Goal: Task Accomplishment & Management: Use online tool/utility

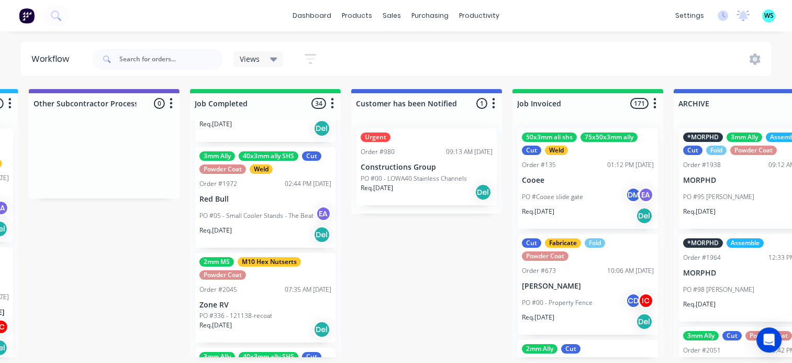
scroll to position [1204, 0]
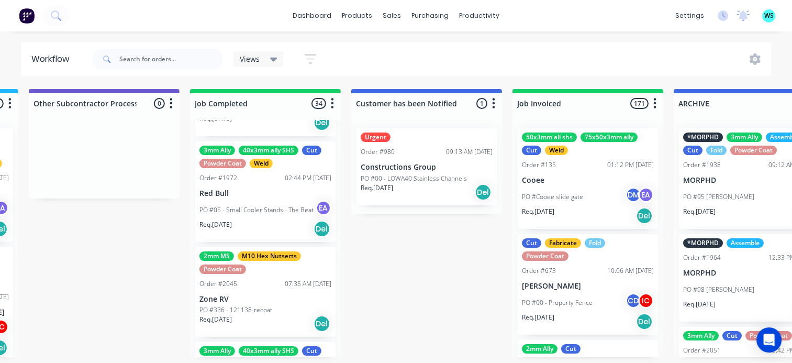
click at [255, 205] on p "PO #05 - Small Cooler Stands - The Beat" at bounding box center [256, 209] width 114 height 9
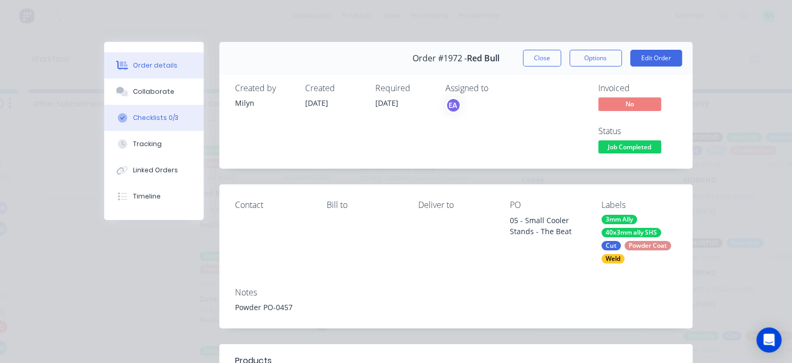
click at [148, 123] on button "Checklists 0/3" at bounding box center [153, 118] width 99 height 26
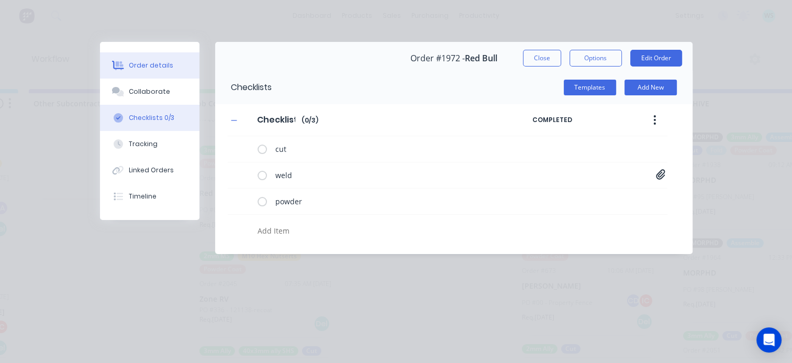
click at [159, 74] on button "Order details" at bounding box center [149, 65] width 99 height 26
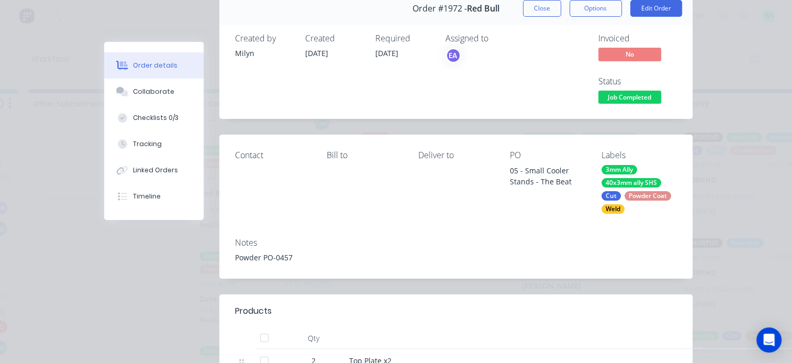
scroll to position [0, 0]
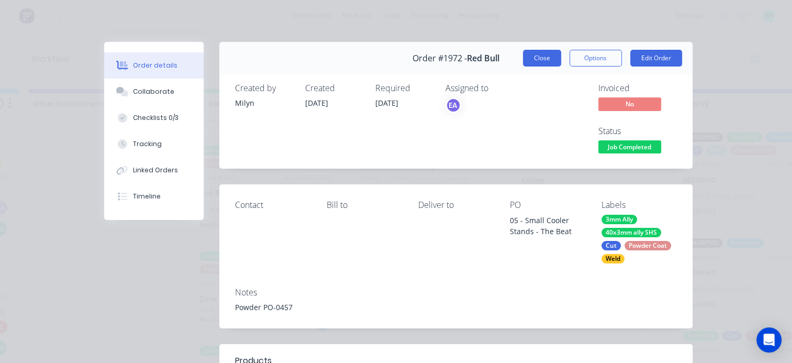
click at [528, 57] on button "Close" at bounding box center [542, 58] width 38 height 17
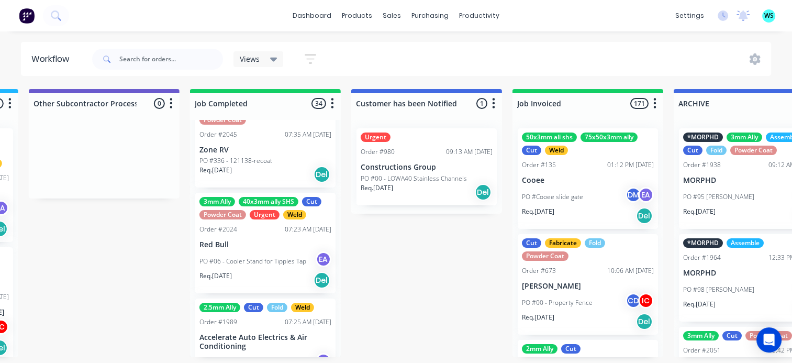
scroll to position [1361, 0]
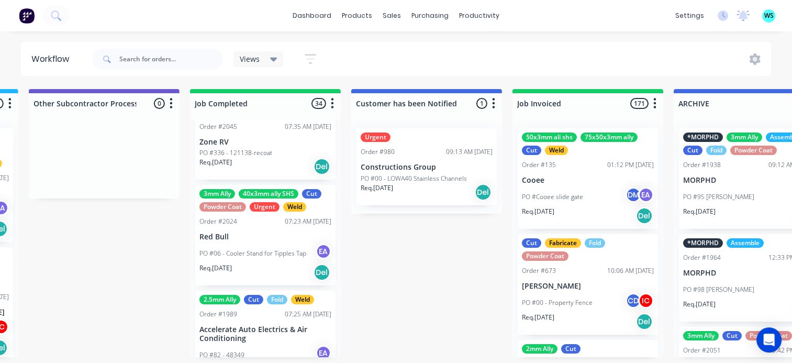
click at [267, 237] on p "Red Bull" at bounding box center [265, 236] width 132 height 9
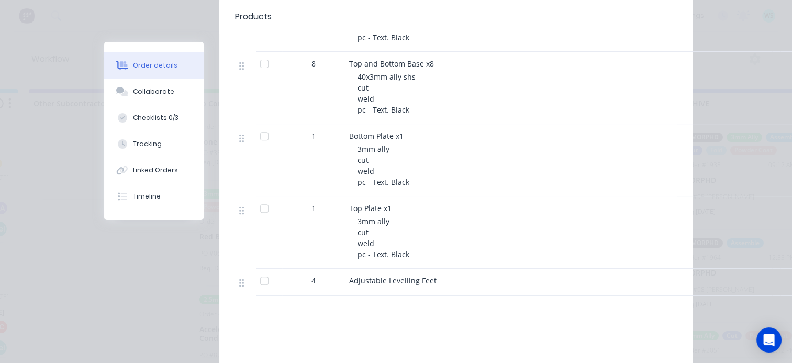
scroll to position [366, 0]
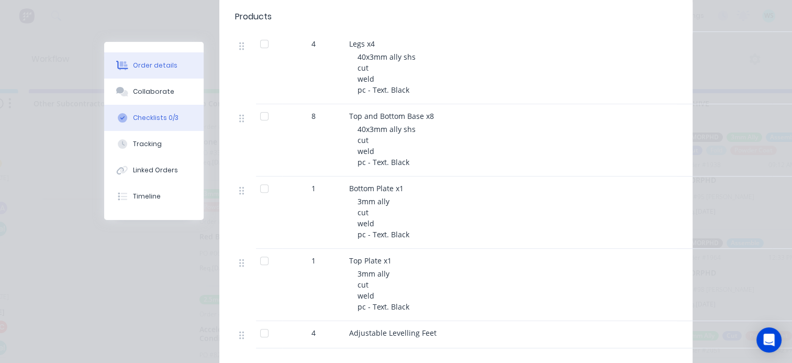
click at [142, 120] on div "Checklists 0/3" at bounding box center [156, 117] width 46 height 9
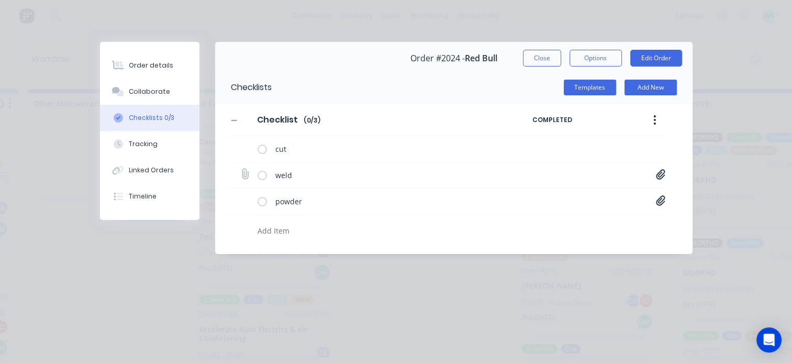
click at [654, 173] on div "weld 360 Cooler Stand[A].PDF" at bounding box center [448, 175] width 440 height 26
click at [662, 176] on icon at bounding box center [660, 174] width 9 height 10
click at [547, 193] on link "360 Cooler Stand[A].PDF" at bounding box center [577, 197] width 122 height 11
click at [532, 57] on button "Close" at bounding box center [542, 58] width 38 height 17
type textarea "x"
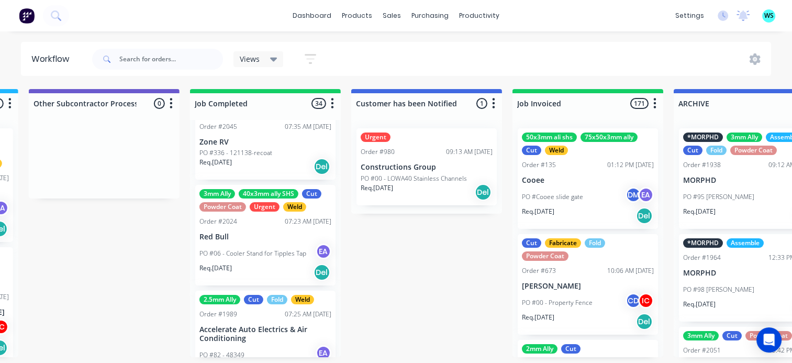
drag, startPoint x: 759, startPoint y: 19, endPoint x: 783, endPoint y: 20, distance: 24.6
click at [759, 19] on div "settings No new notifications [PERSON_NAME] all as read [PERSON_NAME] mentioned…" at bounding box center [731, 16] width 122 height 16
click at [771, 17] on span "WS" at bounding box center [768, 15] width 9 height 9
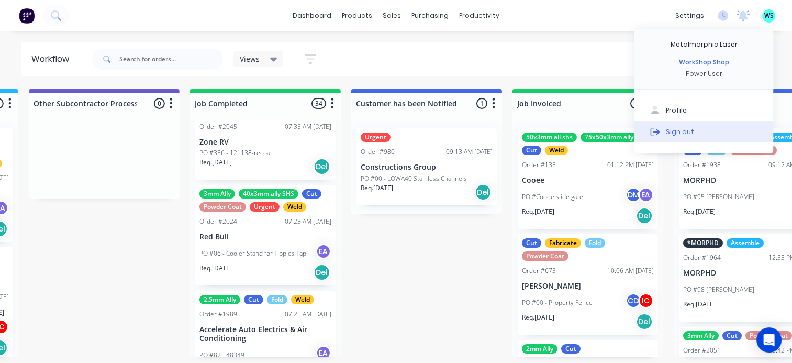
click at [677, 135] on div "Sign out" at bounding box center [680, 131] width 28 height 9
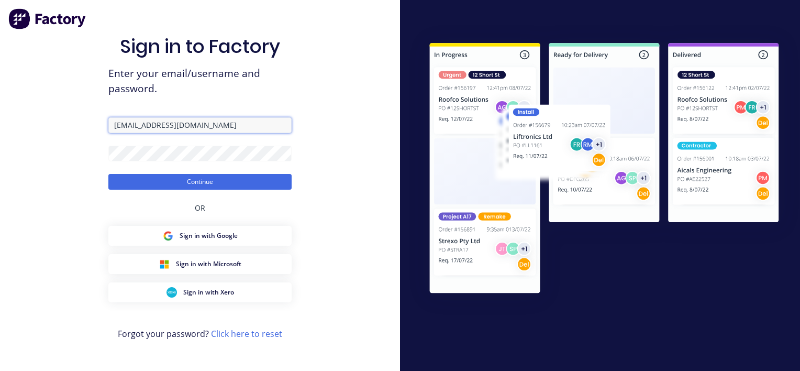
click at [138, 127] on input "[EMAIL_ADDRESS][DOMAIN_NAME]" at bounding box center [199, 125] width 183 height 16
type input "[PERSON_NAME][EMAIL_ADDRESS][DOMAIN_NAME]"
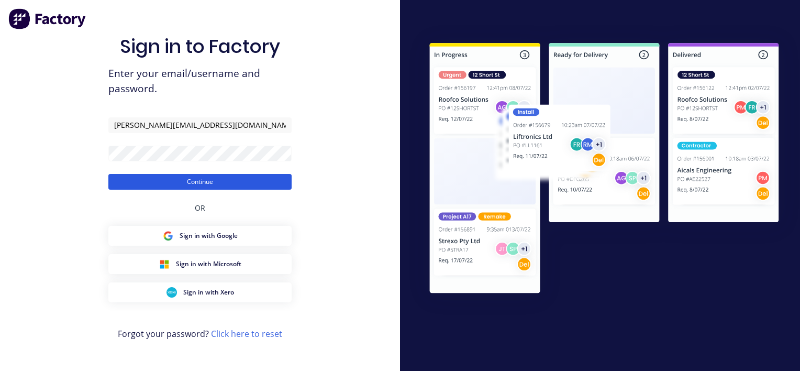
click at [167, 180] on button "Continue" at bounding box center [199, 182] width 183 height 16
